Goal: Find contact information: Find contact information

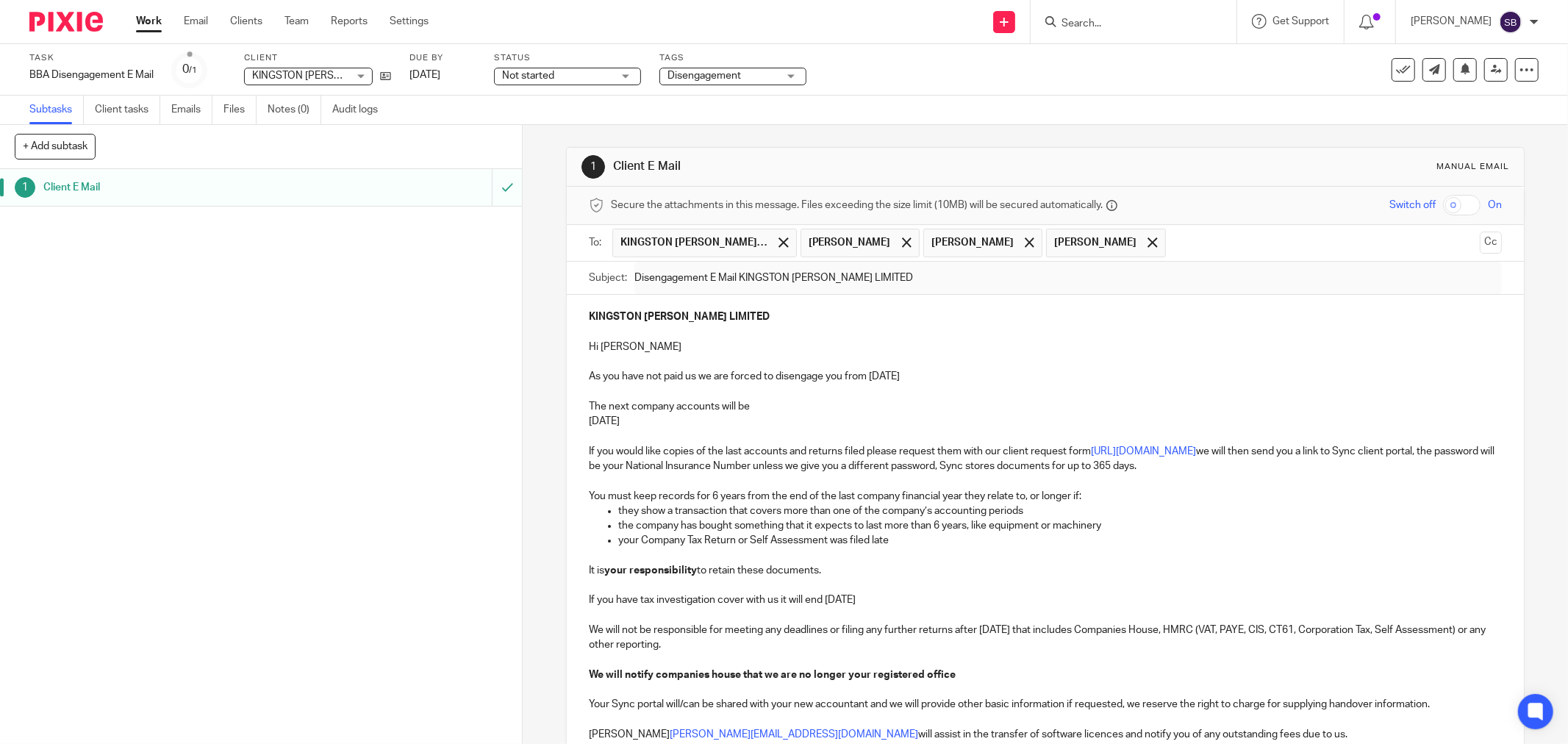
click at [1119, 18] on input "Search" at bounding box center [1126, 25] width 133 height 13
type input "civic"
click at [1150, 62] on link at bounding box center [1198, 63] width 284 height 34
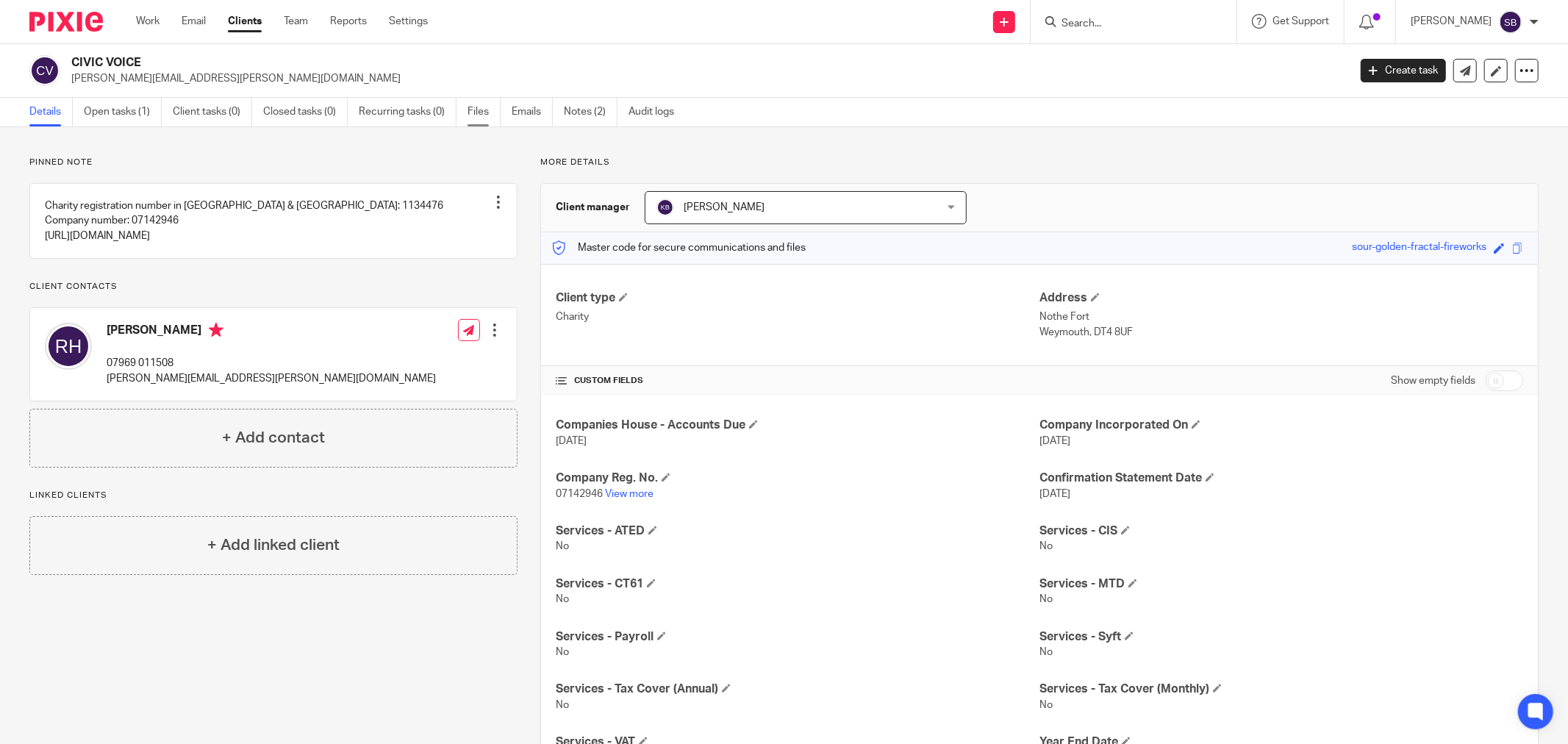
click at [480, 107] on link "Files" at bounding box center [483, 112] width 33 height 29
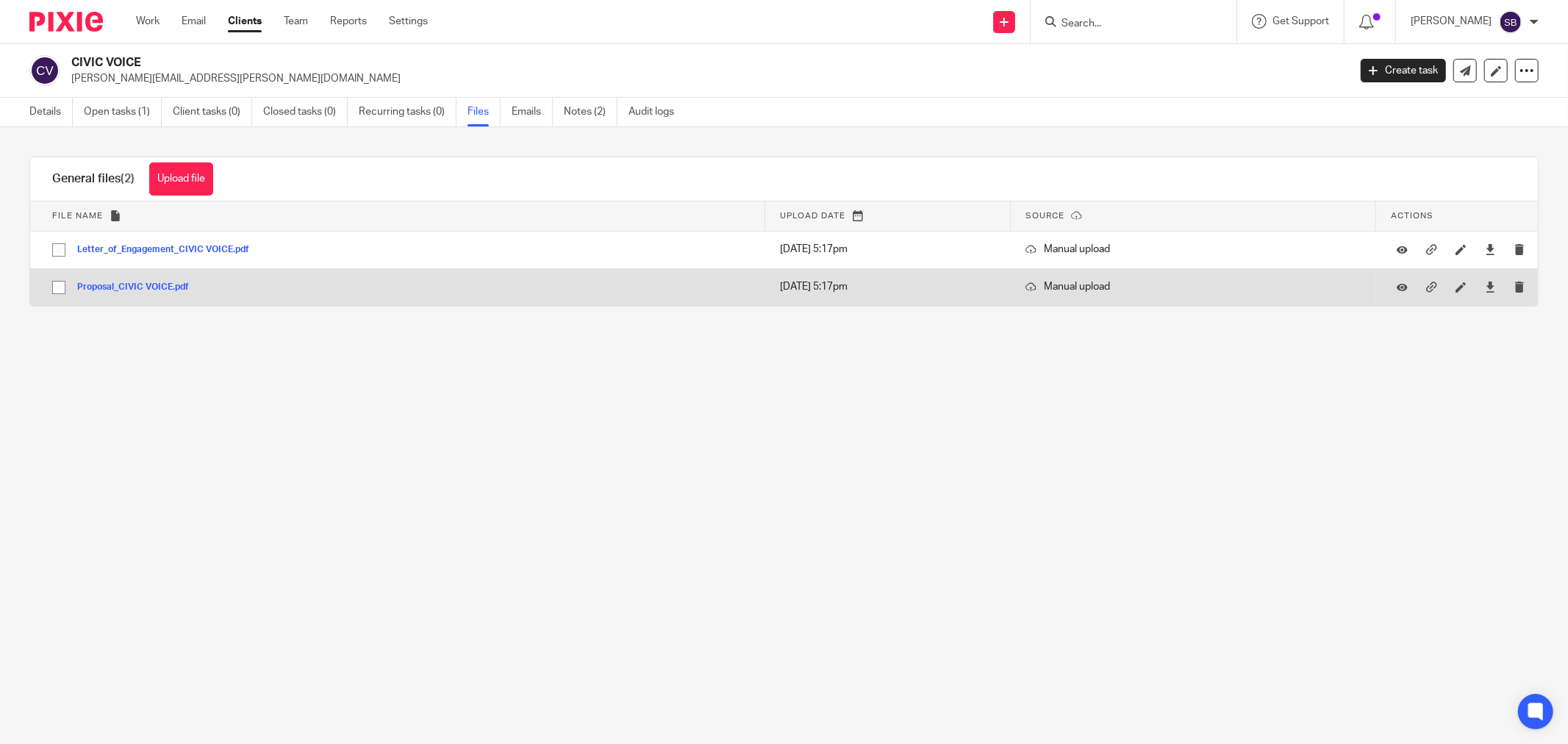
click at [136, 286] on button "Proposal_CIVIC VOICE.pdf" at bounding box center [138, 287] width 123 height 11
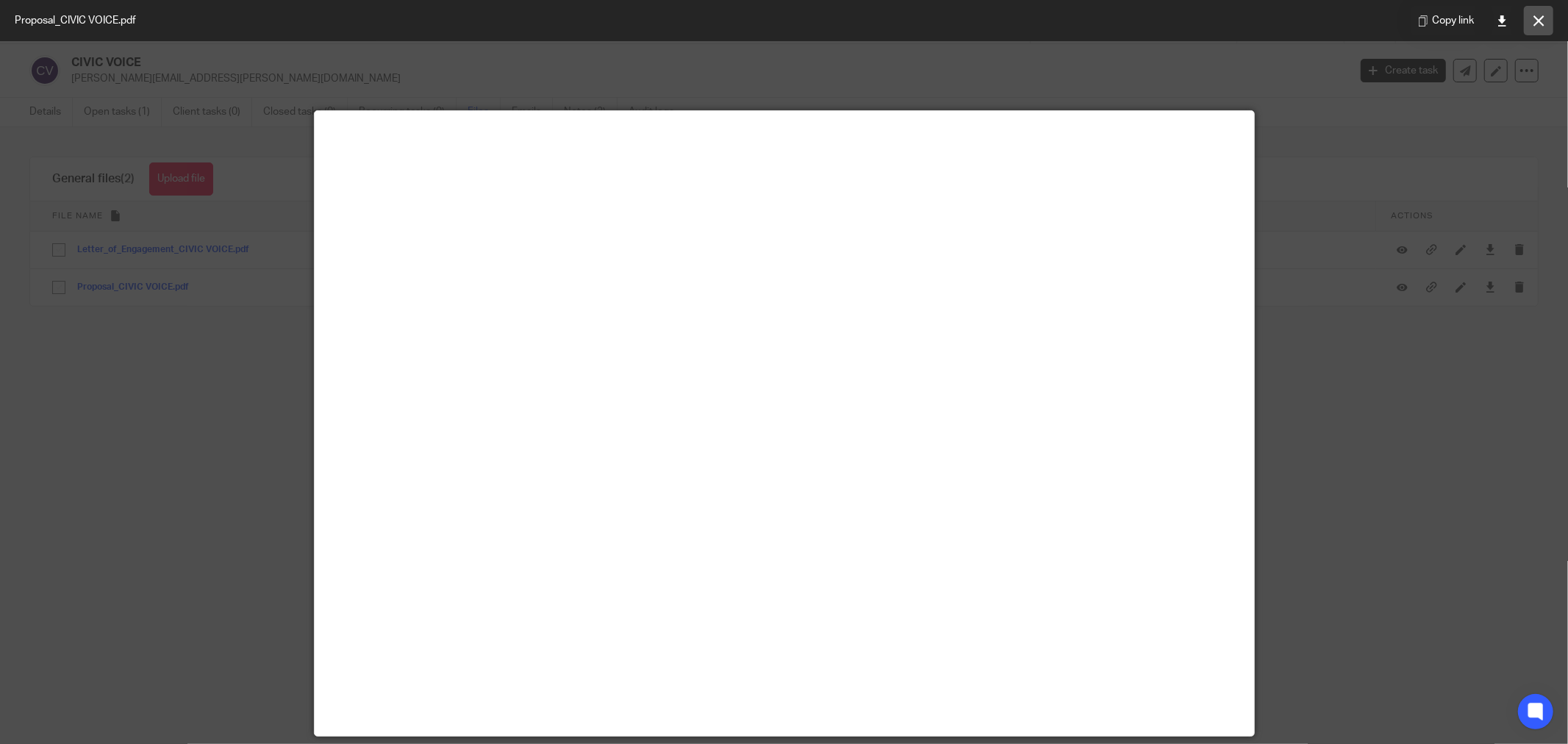
click at [1539, 22] on icon at bounding box center [1538, 20] width 11 height 11
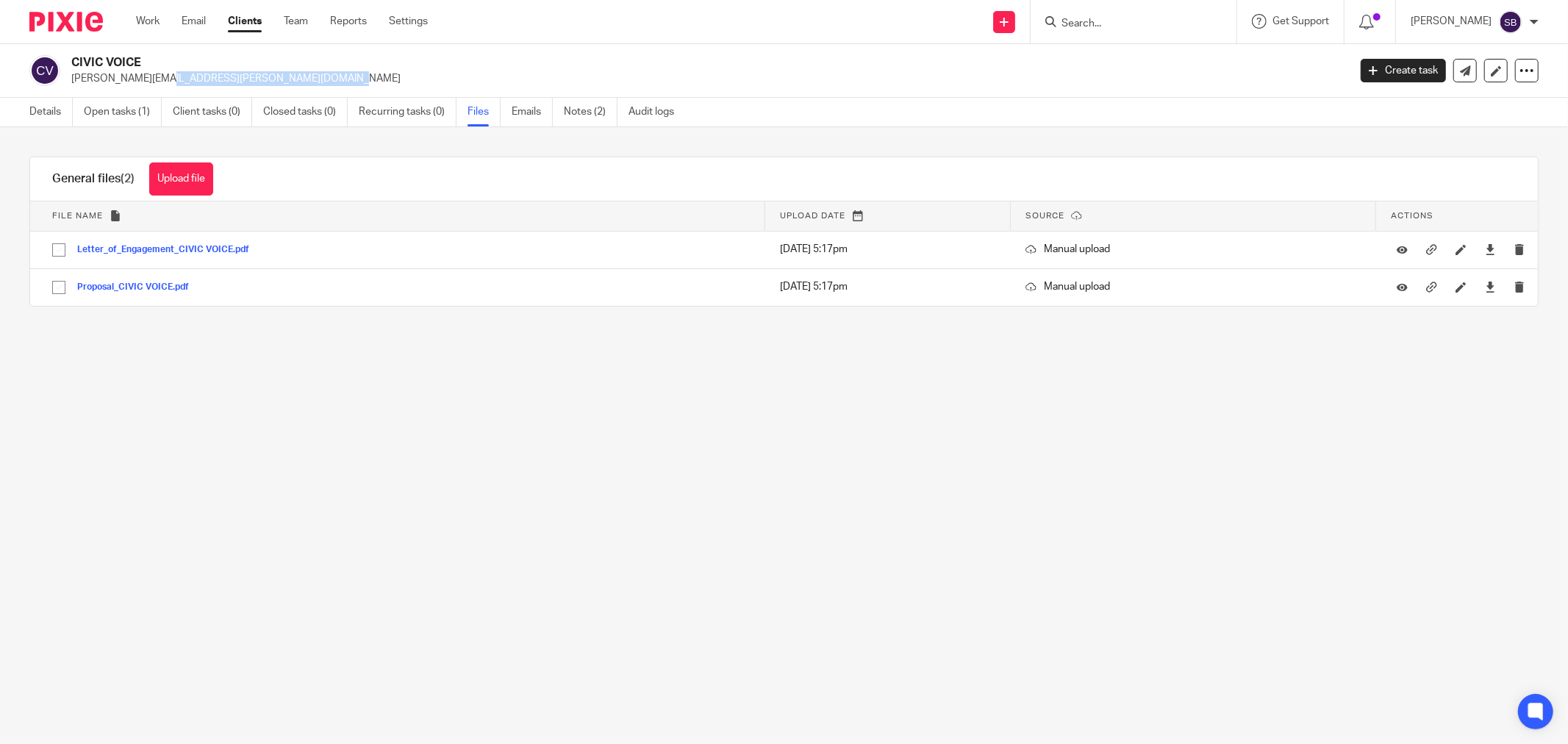
drag, startPoint x: 71, startPoint y: 81, endPoint x: 229, endPoint y: 86, distance: 158.1
click at [229, 86] on div "CIVIC VOICE rob.hattersley@civicvoice.org.uk Create task Update from Companies …" at bounding box center [784, 71] width 1568 height 54
copy p "[PERSON_NAME][EMAIL_ADDRESS][PERSON_NAME][DOMAIN_NAME]"
